Goal: Communication & Community: Answer question/provide support

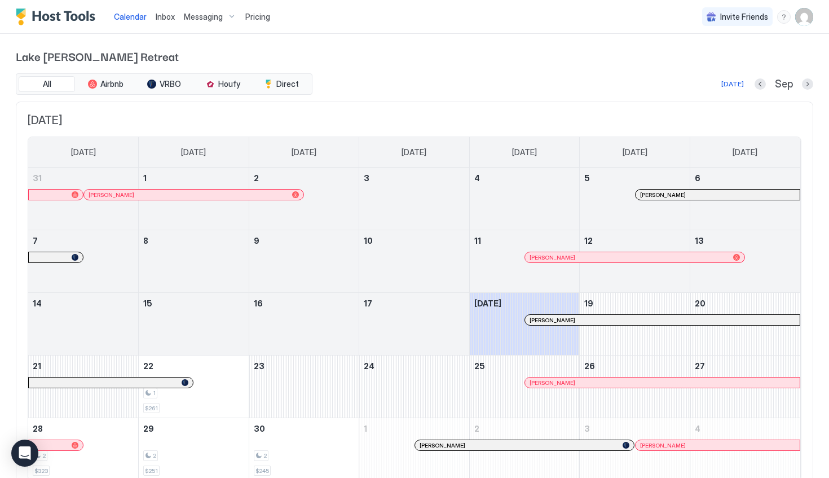
click at [158, 23] on div "Inbox" at bounding box center [165, 16] width 28 height 21
click at [164, 16] on span "Inbox" at bounding box center [165, 17] width 19 height 10
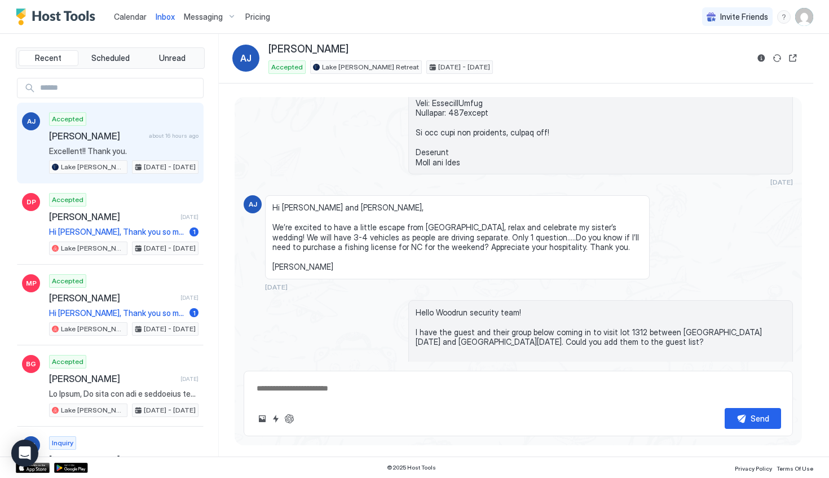
scroll to position [964, 0]
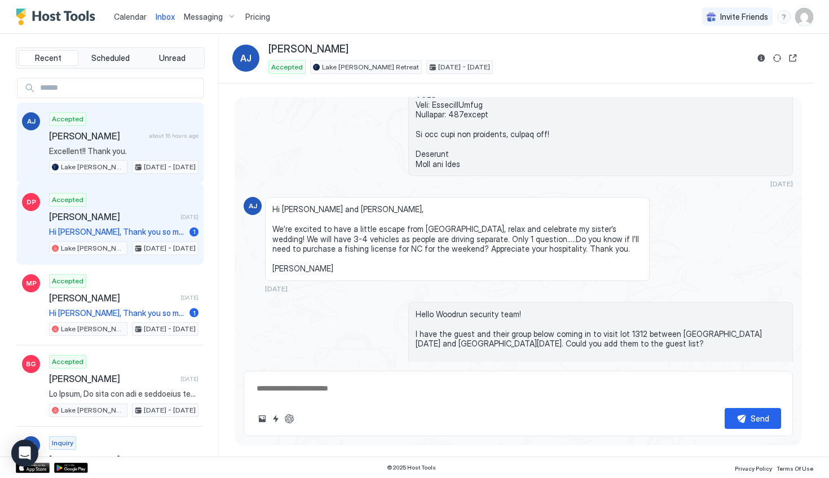
click at [154, 222] on div "Accepted [PERSON_NAME] [DATE] Hi [PERSON_NAME], Thank you so much for choosing …" at bounding box center [123, 224] width 149 height 62
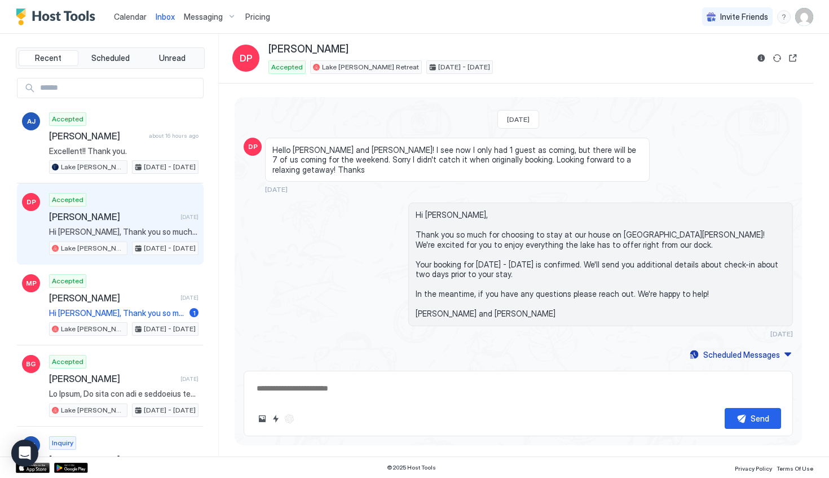
scroll to position [34, 0]
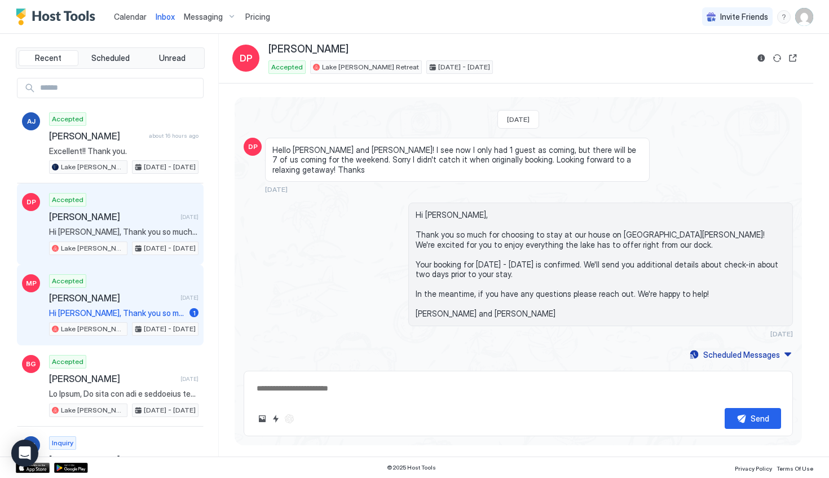
click at [151, 299] on span "[PERSON_NAME]" at bounding box center [112, 297] width 127 height 11
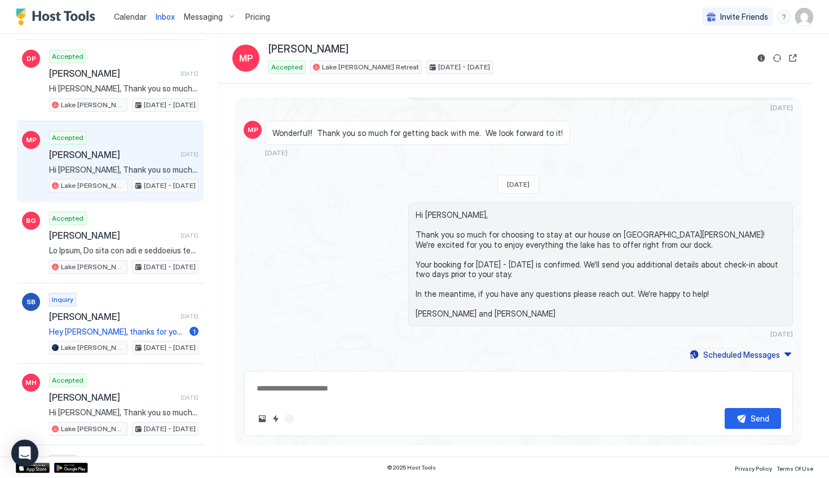
scroll to position [189, 0]
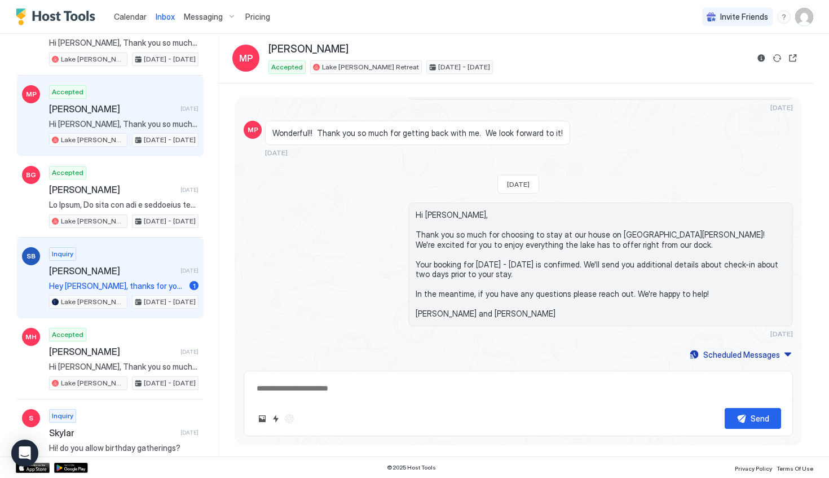
click at [93, 280] on div "Inquiry [PERSON_NAME] [DATE] Hey [PERSON_NAME], thanks for your interest. The 3…" at bounding box center [123, 278] width 149 height 62
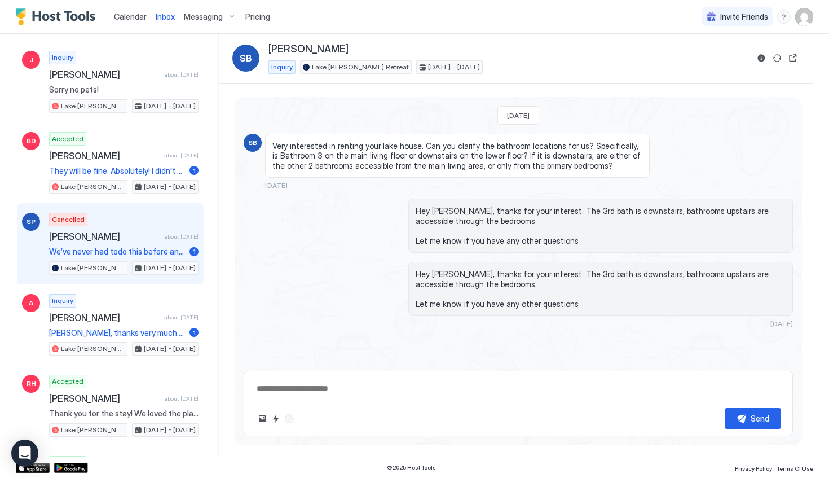
scroll to position [1614, 0]
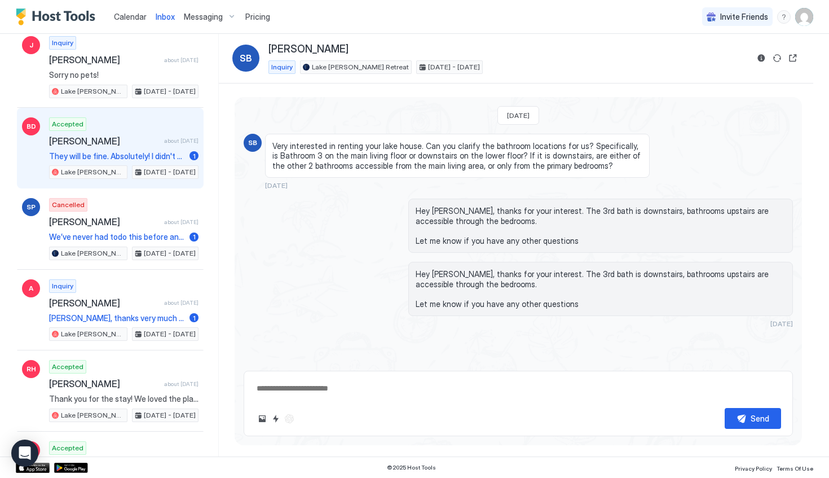
click at [133, 152] on span "They will be fine. Absolutely! I didn't want to take the chance of another kid …" at bounding box center [117, 156] width 136 height 10
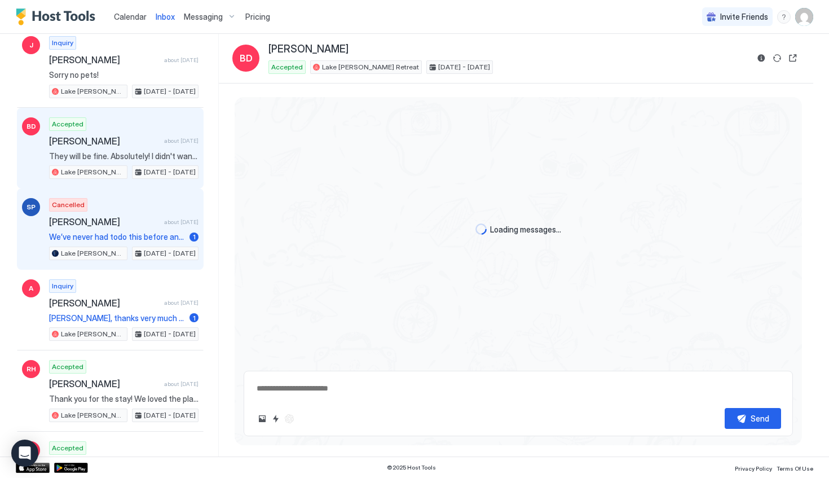
click at [136, 226] on span "[PERSON_NAME]" at bounding box center [104, 221] width 111 height 11
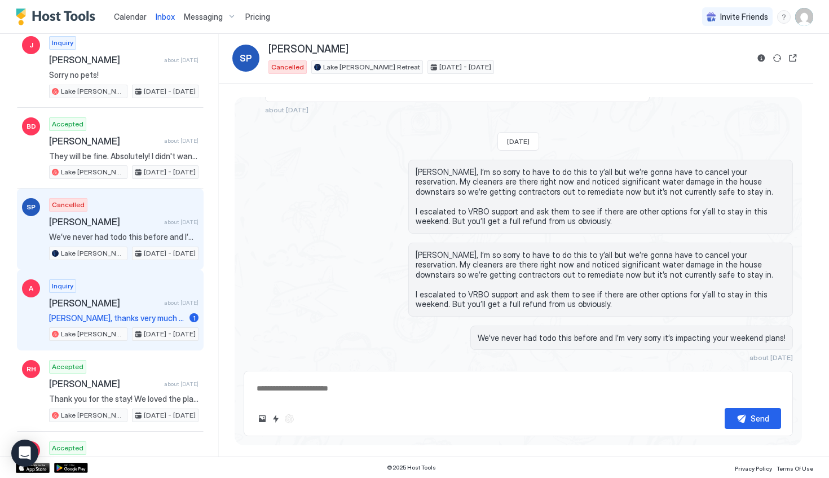
click at [146, 301] on div "[PERSON_NAME] about [DATE]" at bounding box center [123, 302] width 149 height 11
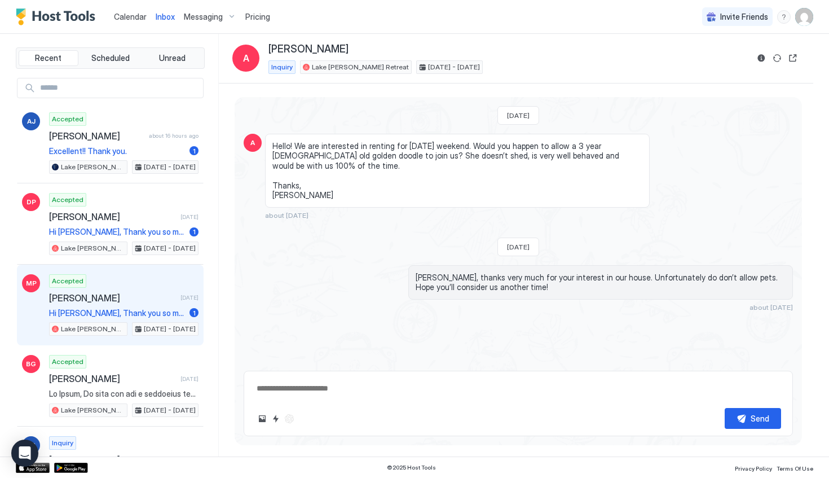
click at [133, 297] on span "[PERSON_NAME]" at bounding box center [112, 297] width 127 height 11
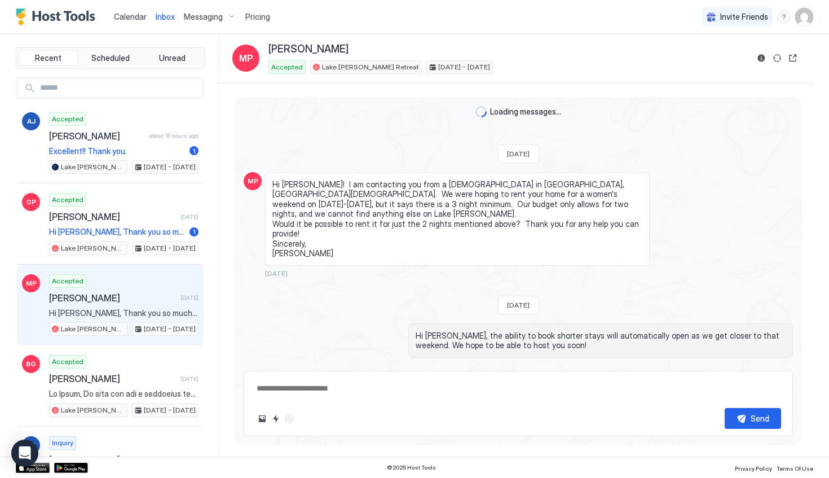
scroll to position [258, 0]
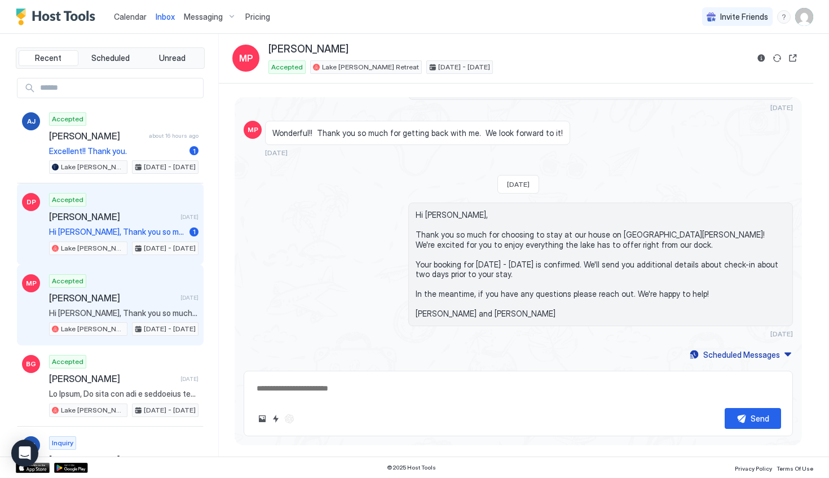
click at [124, 232] on span "Hi [PERSON_NAME], Thank you so much for choosing to stay at our house on [GEOGR…" at bounding box center [117, 232] width 136 height 10
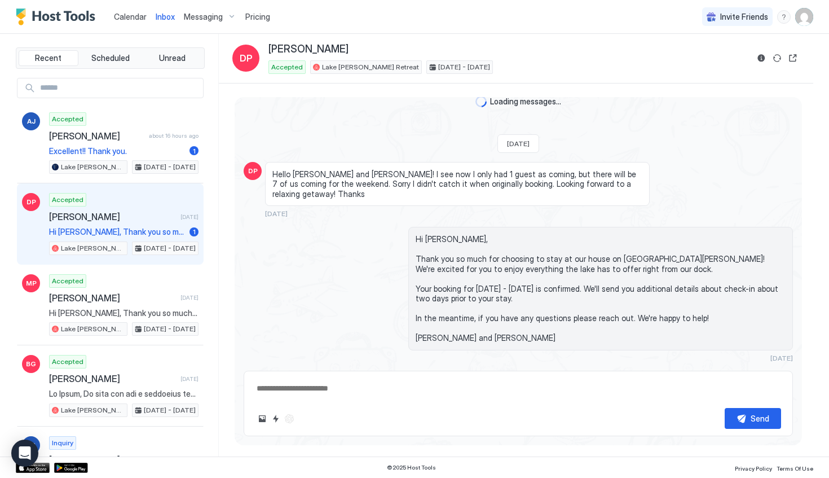
scroll to position [34, 0]
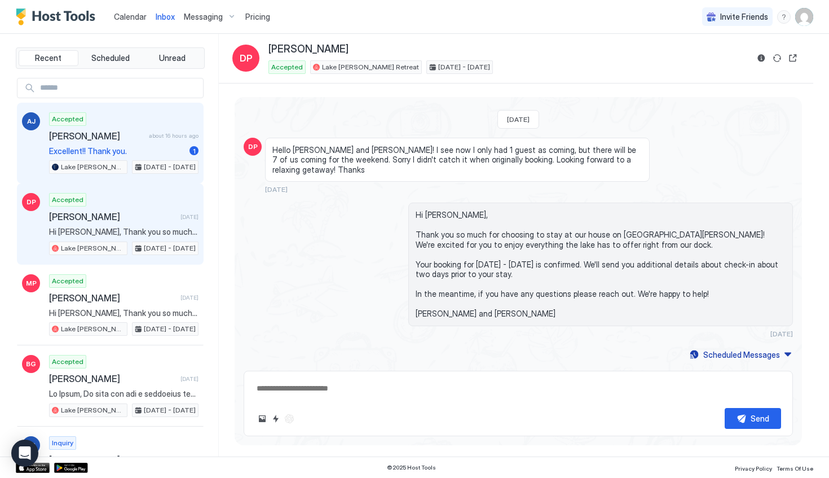
click at [140, 142] on div "Accepted [PERSON_NAME] about 16 hours ago Excellent!! Thank you. 1 [GEOGRAPHIC_…" at bounding box center [123, 143] width 149 height 62
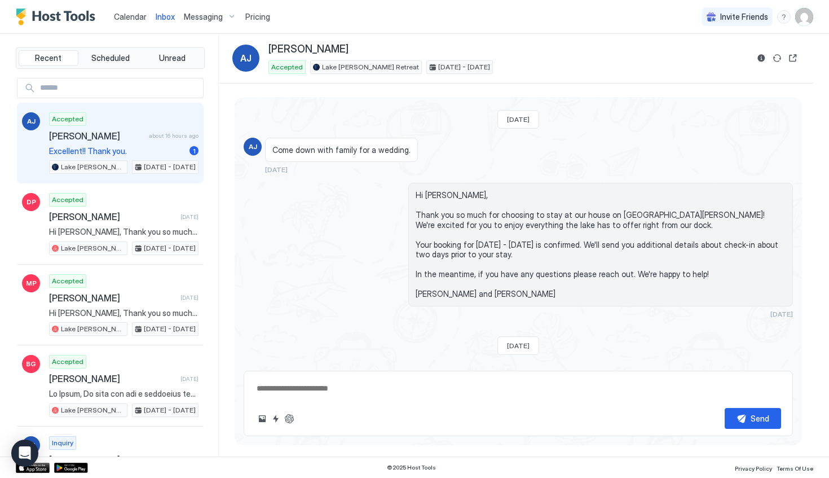
scroll to position [1397, 0]
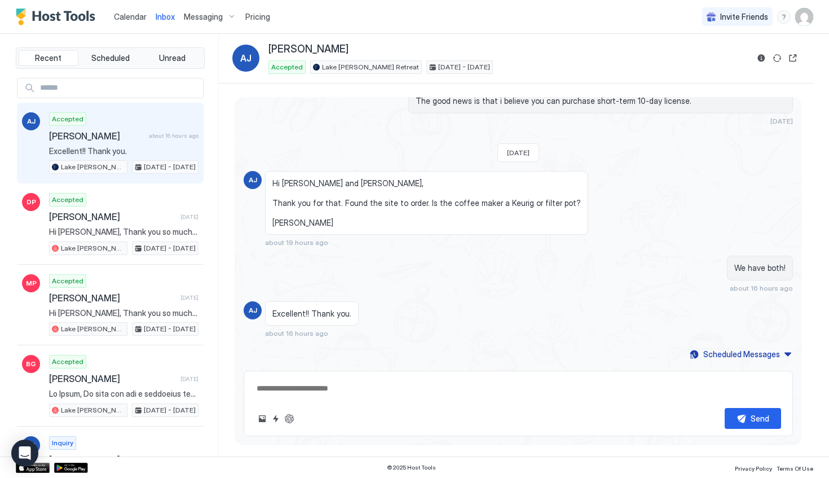
type textarea "*"
